Goal: Task Accomplishment & Management: Manage account settings

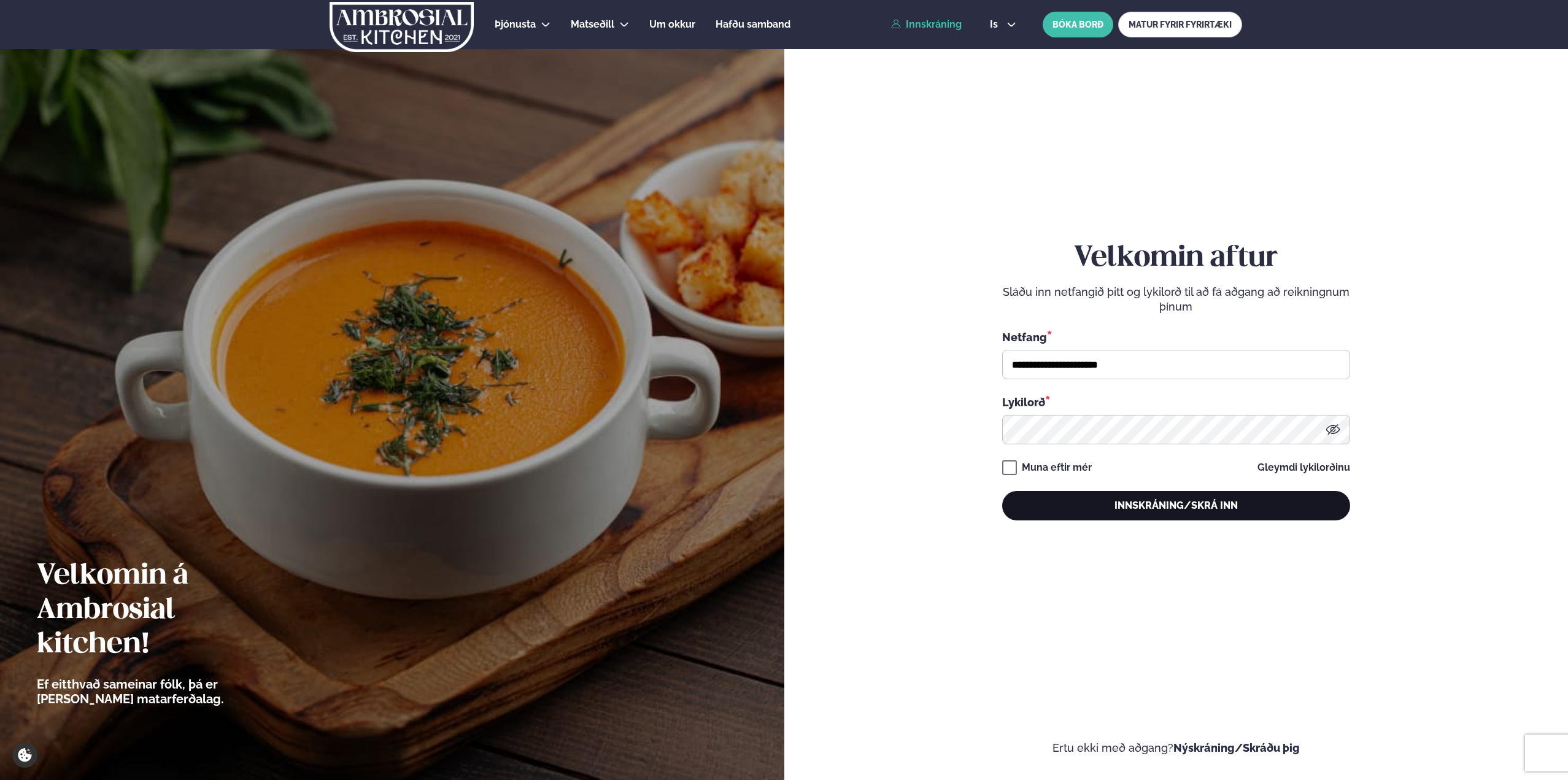
click at [1126, 500] on button "Innskráning/Skrá inn" at bounding box center [1175, 506] width 348 height 30
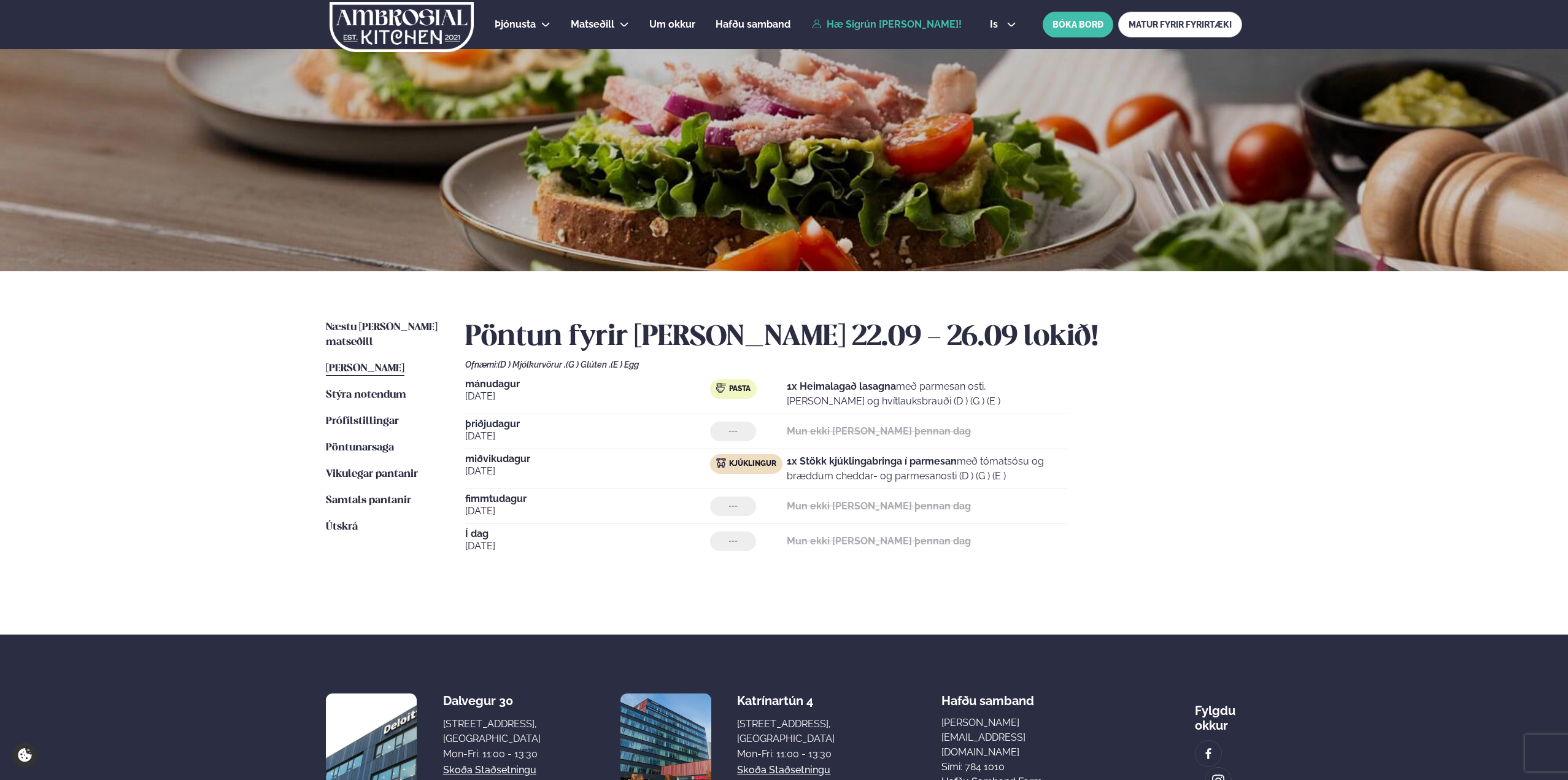
click at [394, 317] on div "Næstu [PERSON_NAME] matseðill Næsta vika [PERSON_NAME] matseðill Þessa [PERSON_…" at bounding box center [784, 452] width 990 height 363
click at [395, 324] on span "Næstu [PERSON_NAME] matseðill" at bounding box center [381, 334] width 112 height 25
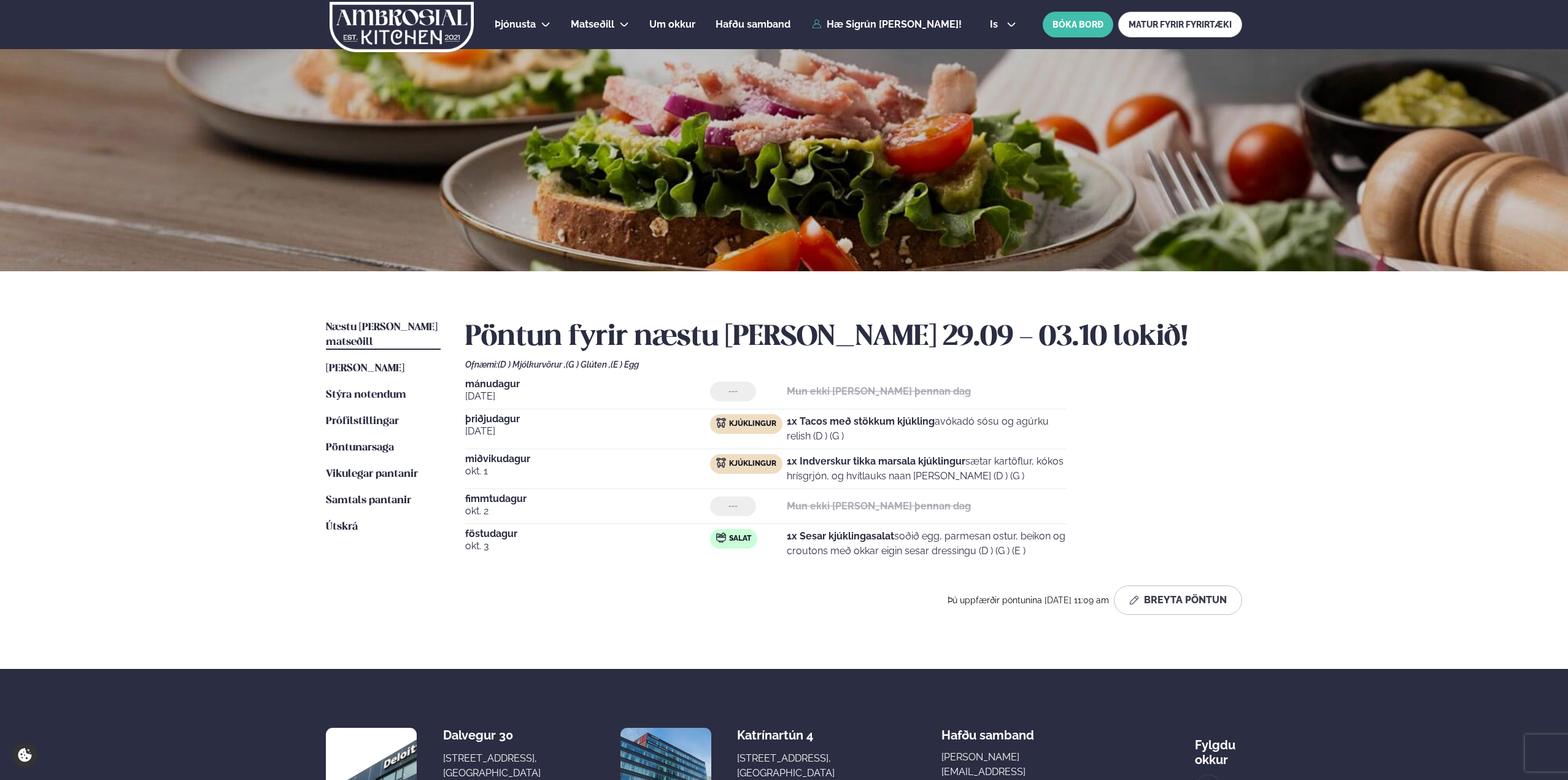
click at [384, 361] on ul "Næstu [PERSON_NAME] matseðill Næsta vika [PERSON_NAME] matseðill Þessa [PERSON_…" at bounding box center [383, 473] width 115 height 305
click at [385, 363] on span "[PERSON_NAME]" at bounding box center [365, 368] width 79 height 11
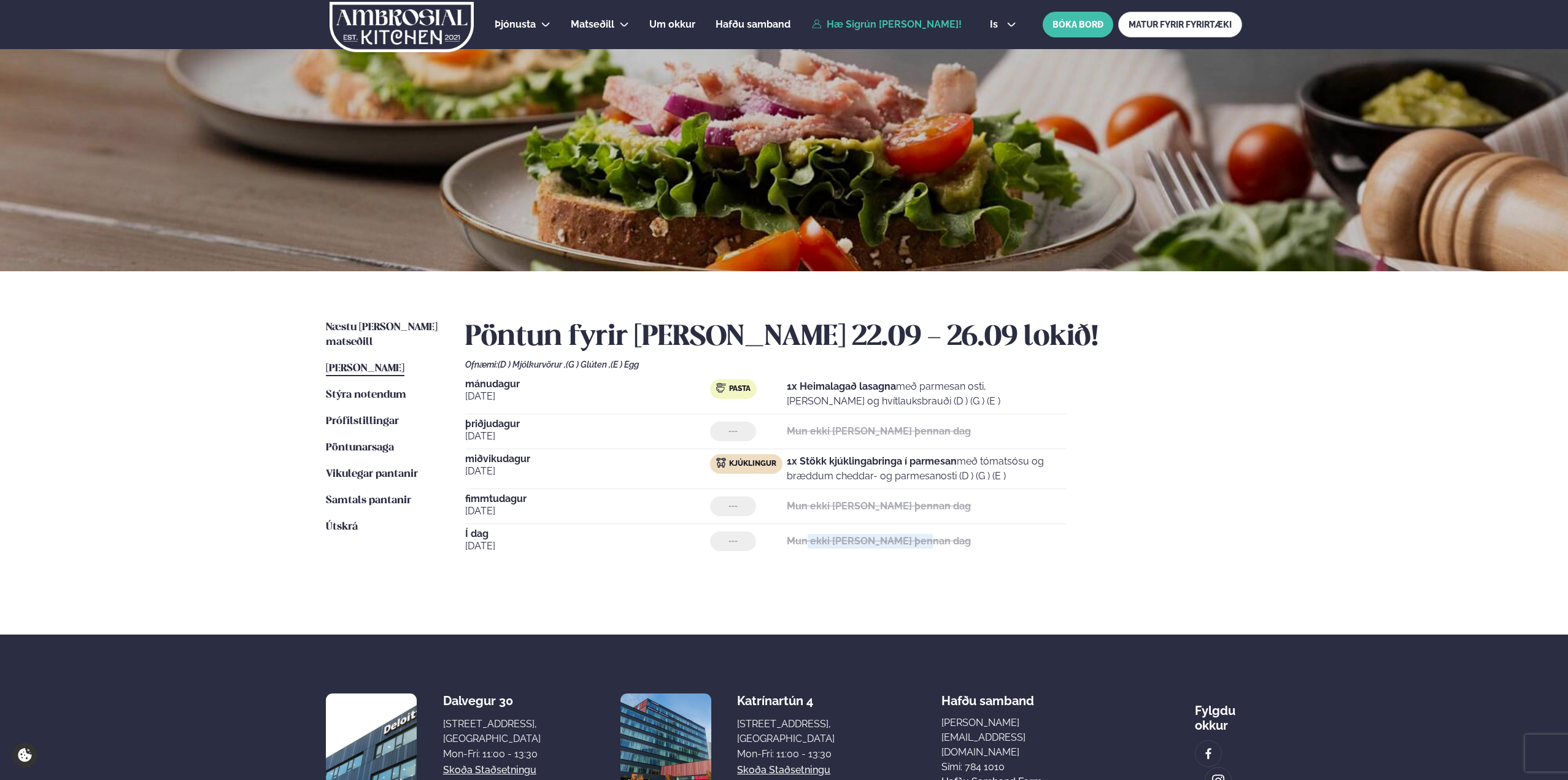
drag, startPoint x: 800, startPoint y: 537, endPoint x: 925, endPoint y: 544, distance: 125.2
click at [925, 544] on div "--- Mun ekki [PERSON_NAME] þennan dag" at bounding box center [888, 541] width 356 height 20
drag, startPoint x: 925, startPoint y: 544, endPoint x: 684, endPoint y: 514, distance: 242.9
click at [925, 546] on div "--- Mun ekki [PERSON_NAME] þennan dag" at bounding box center [888, 541] width 356 height 20
click at [404, 495] on span "Samtals pantanir" at bounding box center [368, 500] width 85 height 11
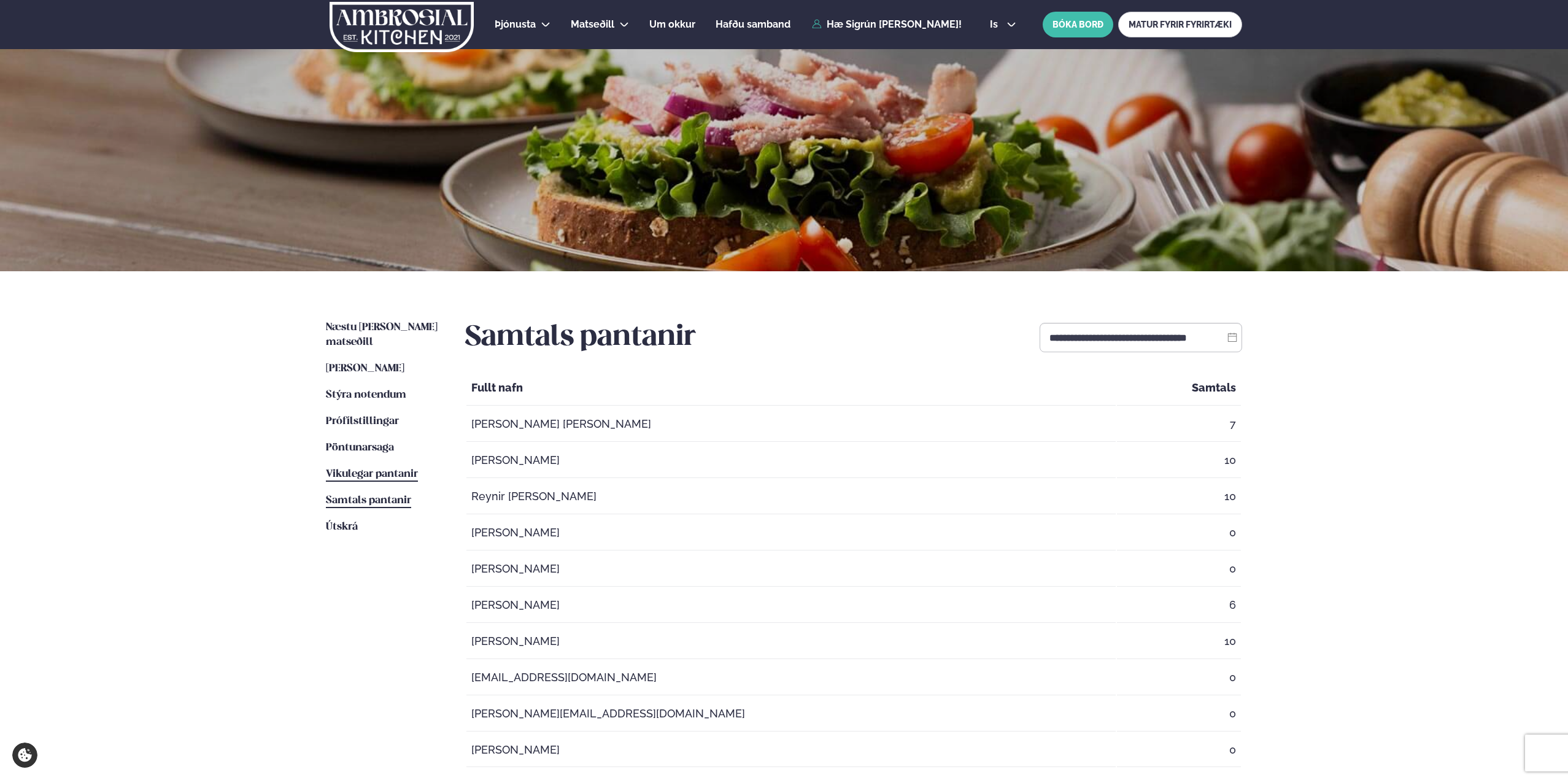
click at [398, 470] on span "Vikulegar pantanir" at bounding box center [372, 474] width 92 height 11
